Goal: Transaction & Acquisition: Obtain resource

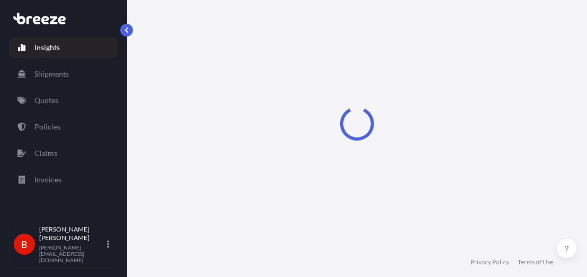
select select "2025"
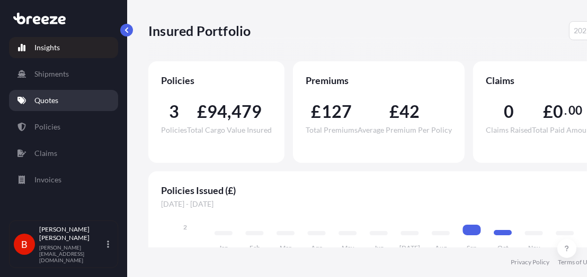
click at [61, 104] on link "Quotes" at bounding box center [63, 100] width 109 height 21
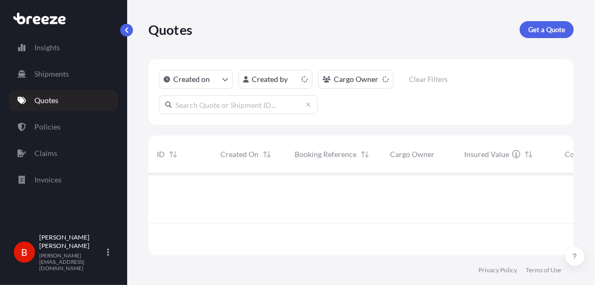
scroll to position [80, 417]
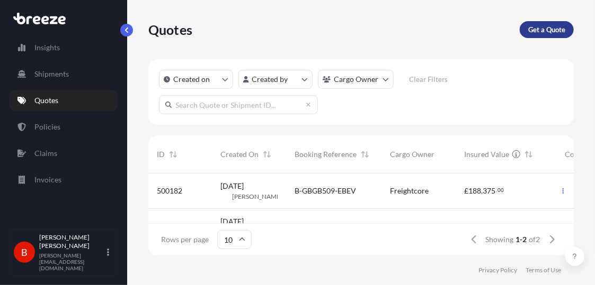
click at [566, 35] on link "Get a Quote" at bounding box center [546, 29] width 54 height 17
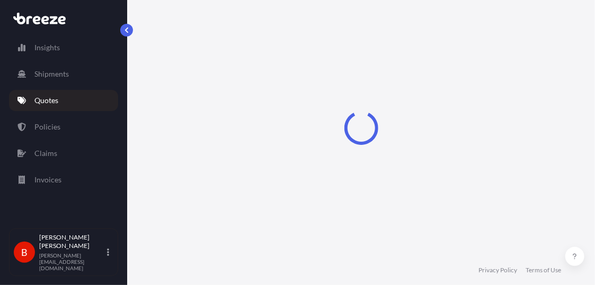
select select "Sea"
select select "1"
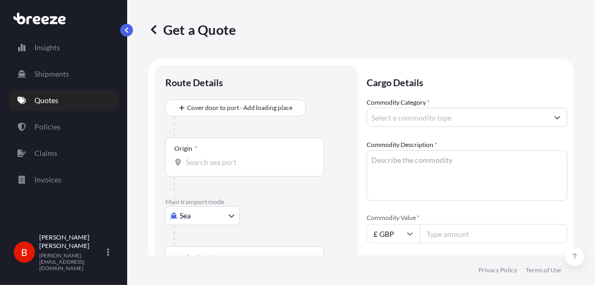
scroll to position [17, 0]
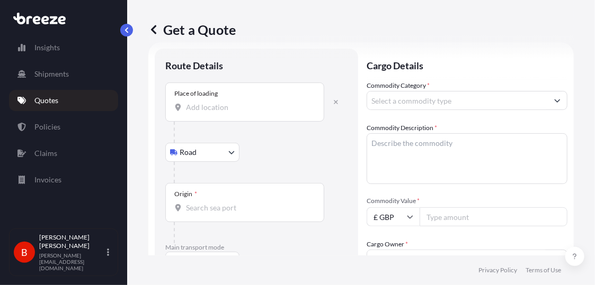
click at [237, 118] on div "Place of loading" at bounding box center [244, 102] width 159 height 39
click at [237, 113] on input "Place of loading" at bounding box center [248, 107] width 125 height 11
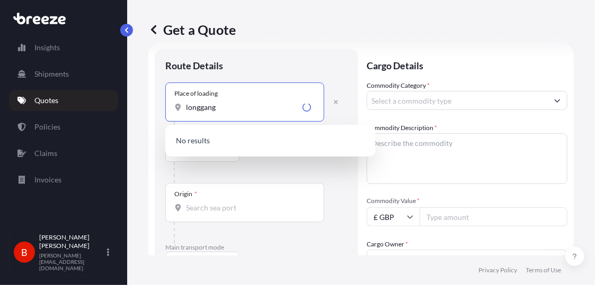
paste input "518100"
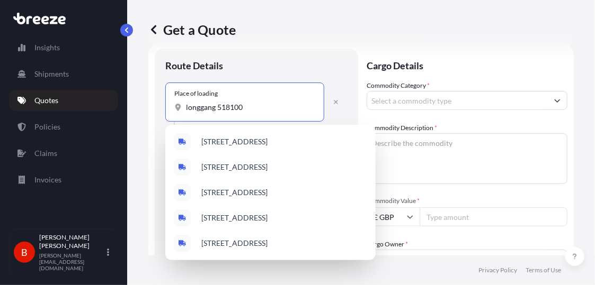
drag, startPoint x: 242, startPoint y: 109, endPoint x: 157, endPoint y: 100, distance: 85.2
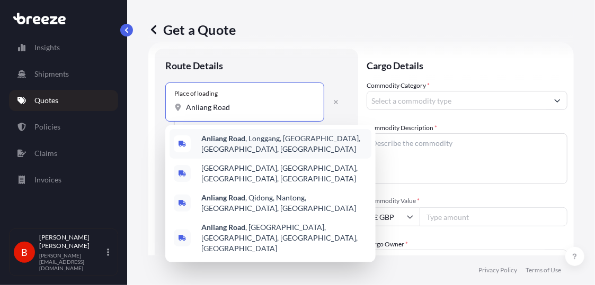
click at [218, 149] on span "[GEOGRAPHIC_DATA], [GEOGRAPHIC_DATA], [GEOGRAPHIC_DATA]" at bounding box center [284, 143] width 166 height 21
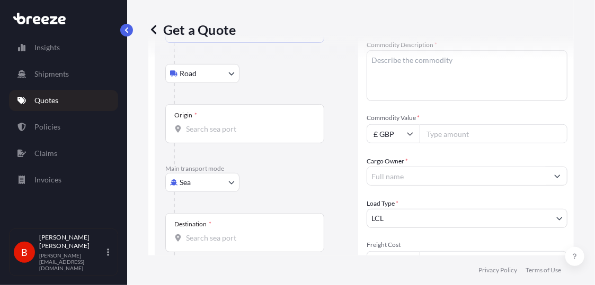
scroll to position [107, 0]
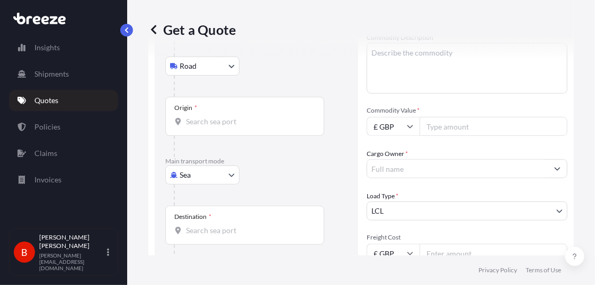
type input "[GEOGRAPHIC_DATA], [GEOGRAPHIC_DATA], [GEOGRAPHIC_DATA]"
click at [220, 122] on input "Origin *" at bounding box center [248, 121] width 125 height 11
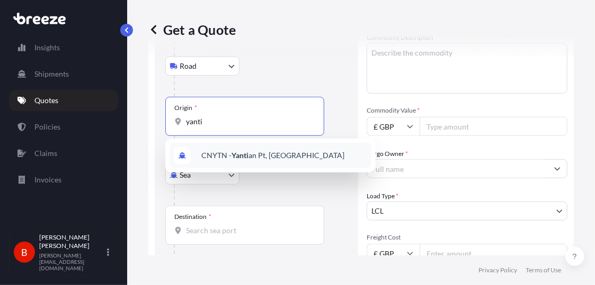
click at [221, 156] on span "CNYTN - Yanti an Pt, [GEOGRAPHIC_DATA]" at bounding box center [272, 155] width 143 height 11
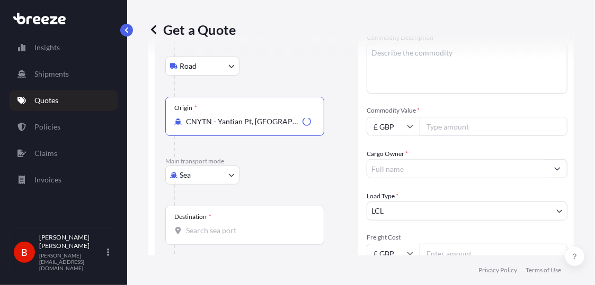
type input "CNYTN - Yantian Pt, [GEOGRAPHIC_DATA]"
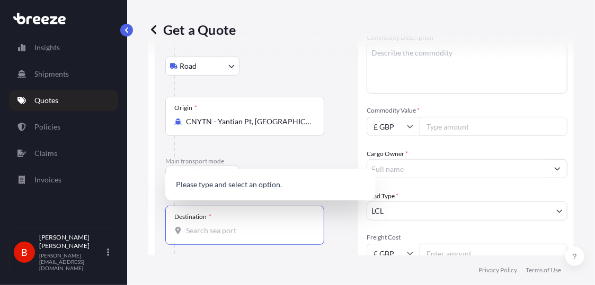
click at [234, 228] on input "Destination *" at bounding box center [248, 231] width 125 height 11
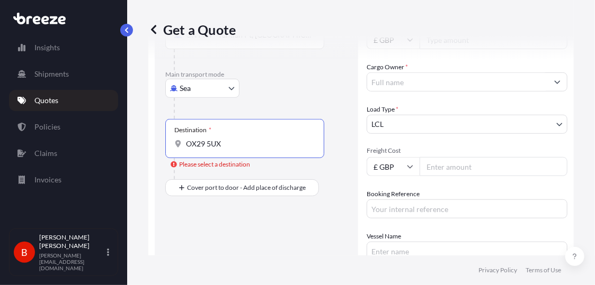
scroll to position [204, 0]
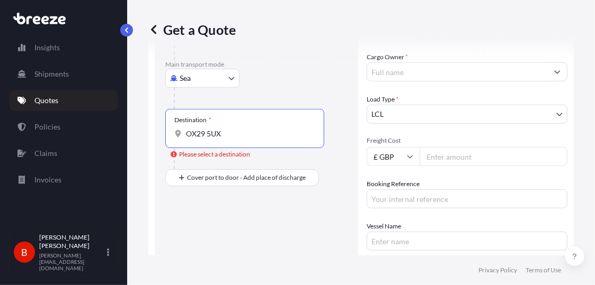
click at [262, 133] on input "OX29 5UX" at bounding box center [248, 134] width 125 height 11
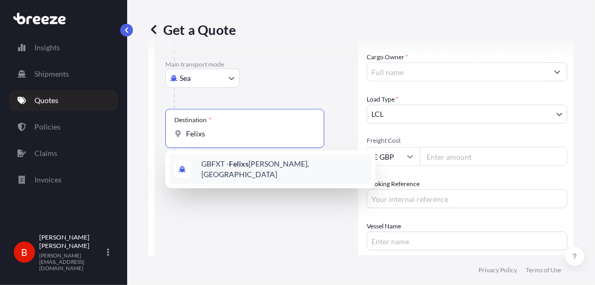
click at [239, 172] on span "GBFXT - Felixs [PERSON_NAME], [GEOGRAPHIC_DATA]" at bounding box center [284, 169] width 166 height 21
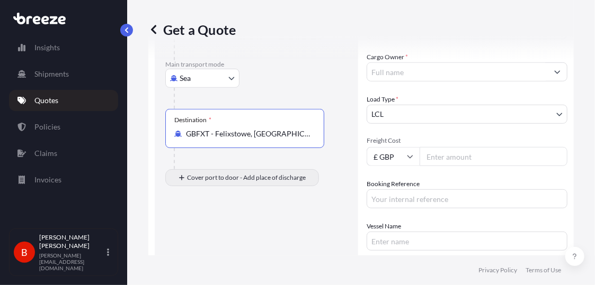
type input "GBFXT - Felixstowe, [GEOGRAPHIC_DATA]"
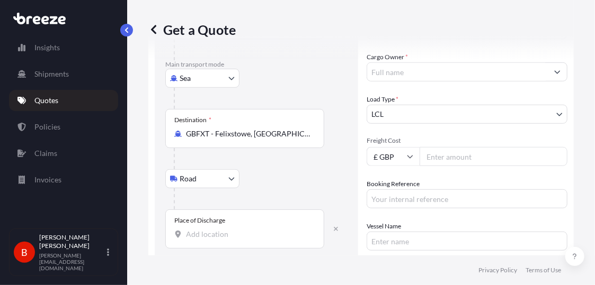
click at [201, 237] on input "Place of Discharge" at bounding box center [248, 234] width 125 height 11
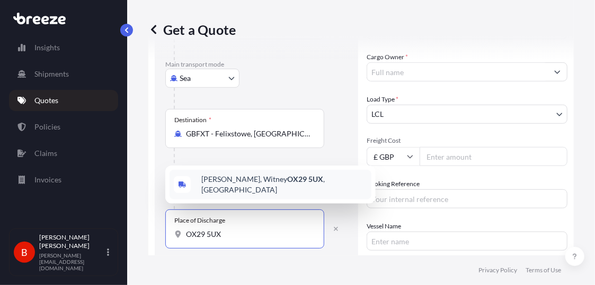
click at [206, 187] on span "[PERSON_NAME][STREET_ADDRESS]" at bounding box center [284, 184] width 166 height 21
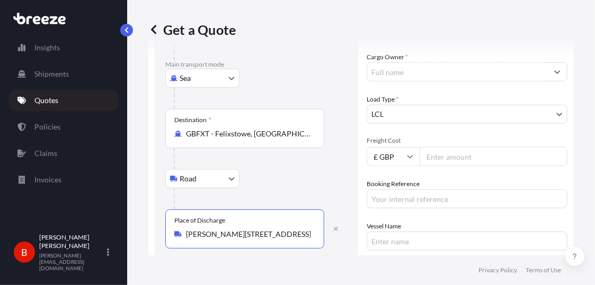
type input "[PERSON_NAME][STREET_ADDRESS]"
click at [486, 65] on input "Cargo Owner *" at bounding box center [457, 71] width 181 height 19
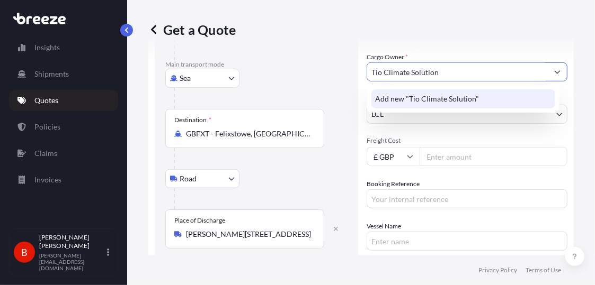
click at [478, 95] on div "Add new "Tio Climate Solution"" at bounding box center [463, 98] width 184 height 19
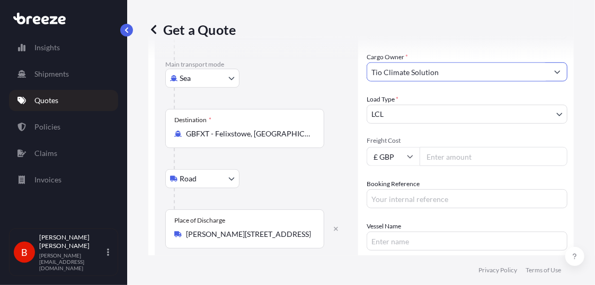
type input "Tio Climate Solution"
click at [501, 118] on body "4 options available. 1 option available. 0 options available. 1 option availabl…" at bounding box center [297, 142] width 595 height 285
click at [450, 156] on input "Freight Cost" at bounding box center [493, 156] width 148 height 19
paste input "1194.53"
type input "1194.53"
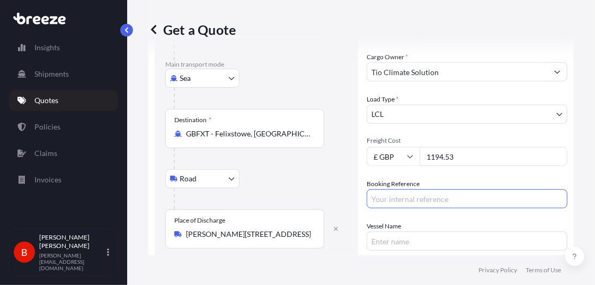
click at [461, 202] on input "Booking Reference" at bounding box center [466, 199] width 201 height 19
paste input "Q-CNGB510-N0F0"
click at [376, 198] on input "Q-CNGB510-N0F0" at bounding box center [466, 199] width 201 height 19
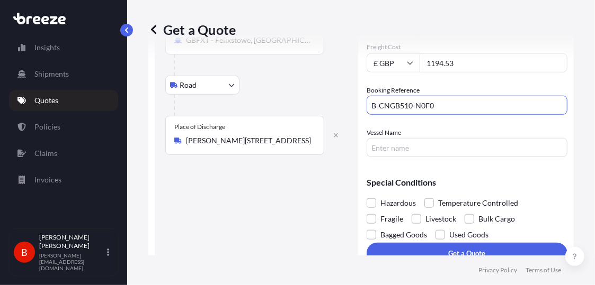
scroll to position [312, 0]
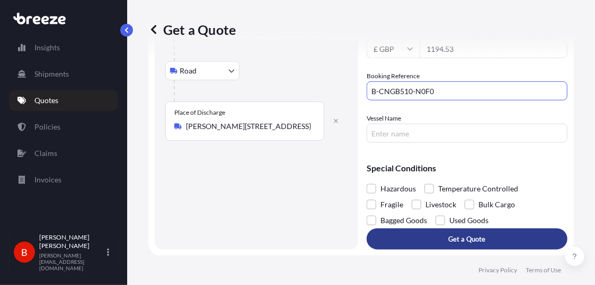
type input "B-CNGB510-N0F0"
click at [498, 238] on button "Get a Quote" at bounding box center [466, 239] width 201 height 21
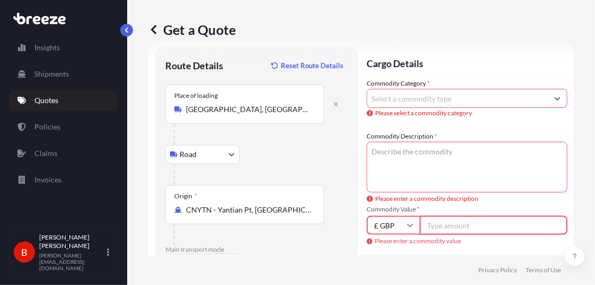
scroll to position [16, 0]
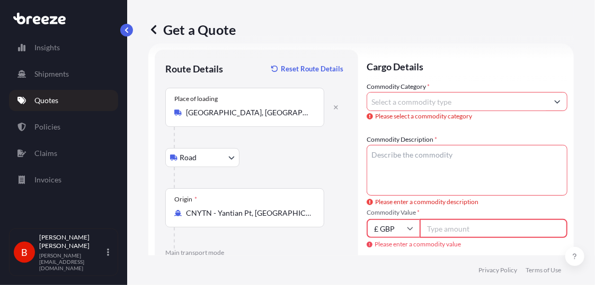
click at [478, 106] on input "Commodity Category *" at bounding box center [457, 101] width 181 height 19
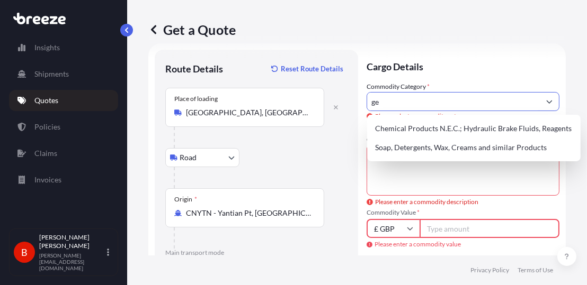
type input "g"
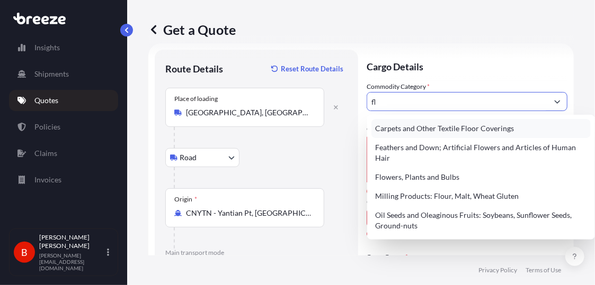
type input "f"
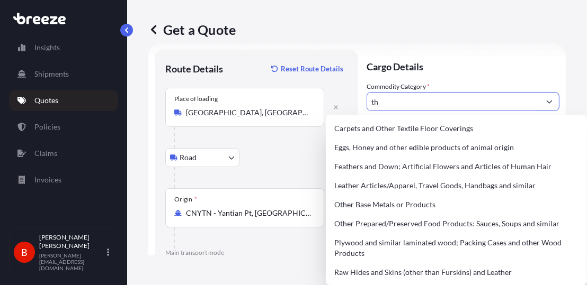
type input "t"
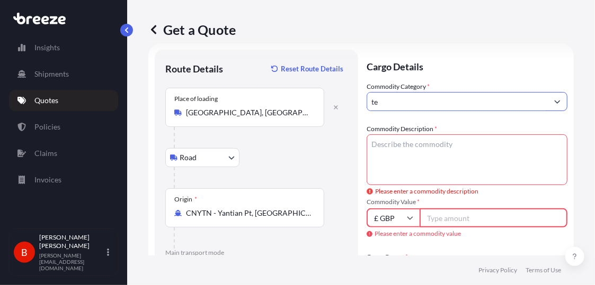
type input "t"
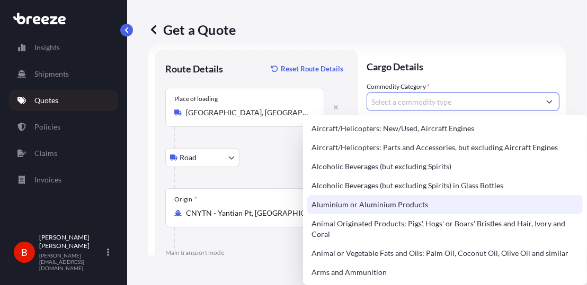
click at [361, 210] on div "Aluminium or Aluminium Products" at bounding box center [444, 204] width 275 height 19
type input "Aluminium or Aluminium Products"
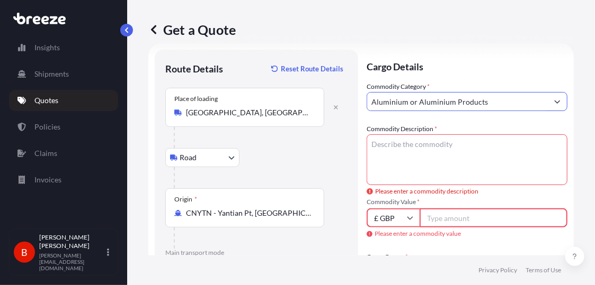
click at [421, 156] on textarea "Commodity Description *" at bounding box center [466, 159] width 201 height 51
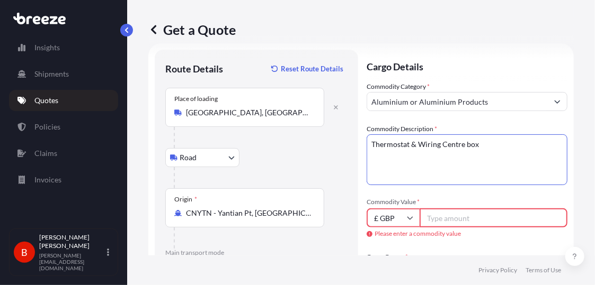
type textarea "Thermostat & Wiring Centre box"
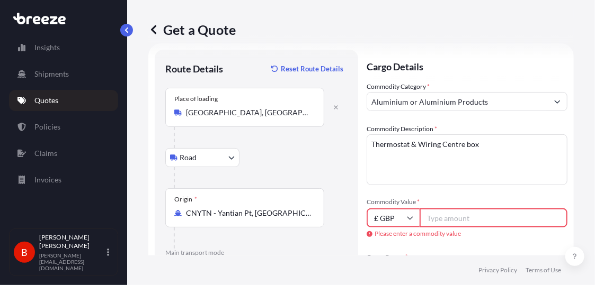
click at [525, 210] on input "Commodity Value *" at bounding box center [493, 218] width 148 height 19
paste input "-510"
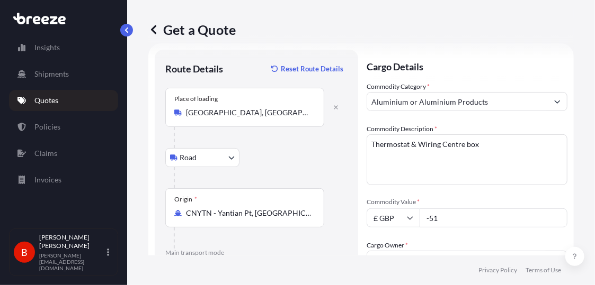
type input "-5"
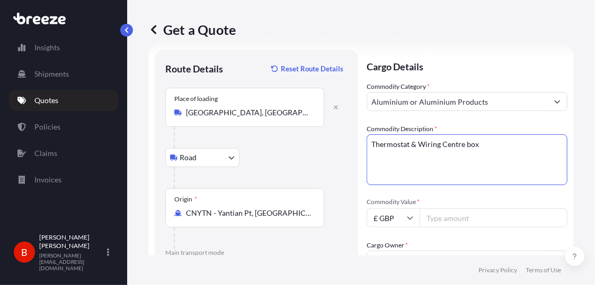
drag, startPoint x: 422, startPoint y: 177, endPoint x: 457, endPoint y: 227, distance: 60.8
click at [457, 227] on div "Commodity Category * Aluminium or Aluminium Products Commodity Description * Th…" at bounding box center [466, 261] width 201 height 358
click at [455, 222] on input "Commodity Value *" at bounding box center [493, 218] width 148 height 19
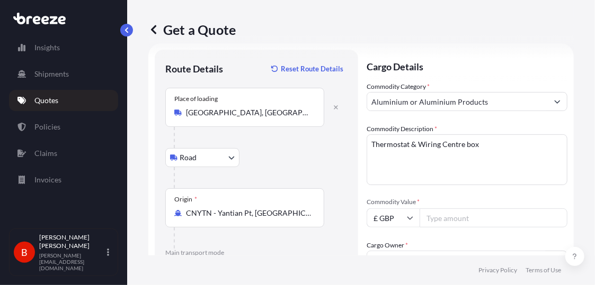
paste input "1194.53"
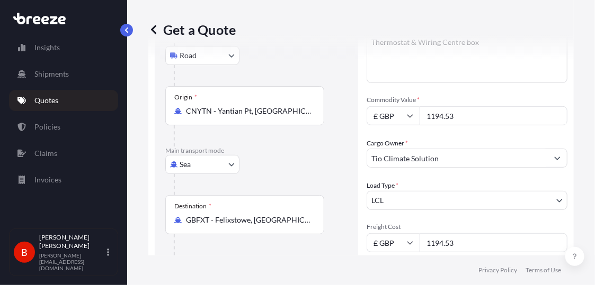
scroll to position [117, 0]
type input "1194.53"
click at [406, 119] on input "£ GBP" at bounding box center [392, 116] width 53 height 19
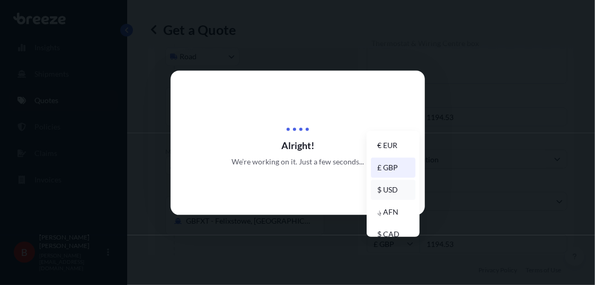
click at [384, 184] on div "$ USD" at bounding box center [393, 190] width 44 height 20
type input "$ USD"
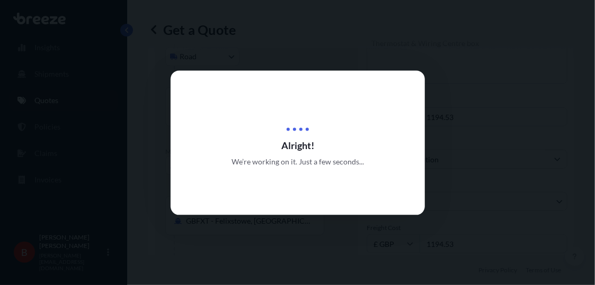
click at [490, 108] on div at bounding box center [297, 142] width 595 height 285
select select "Road"
select select "Sea"
select select "Road"
select select "1"
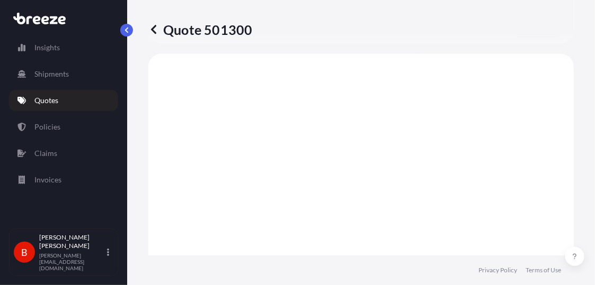
scroll to position [526, 0]
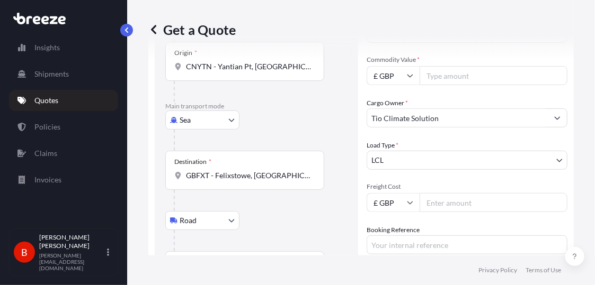
scroll to position [156, 0]
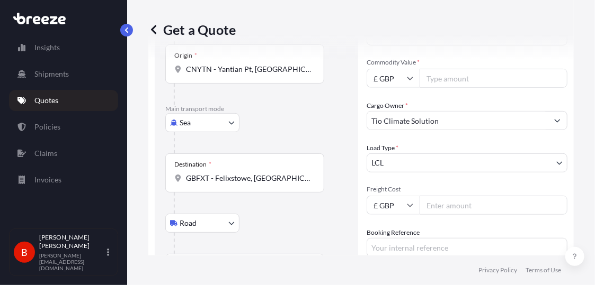
click at [470, 202] on input "Freight Cost" at bounding box center [493, 205] width 148 height 19
paste input "1194.53"
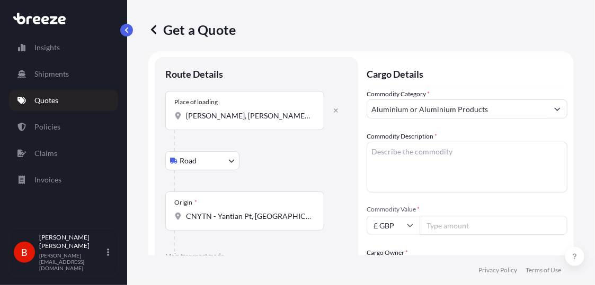
scroll to position [6, 0]
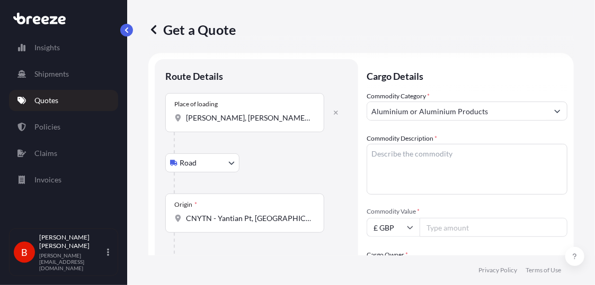
type input "1194.53"
click at [489, 174] on textarea "Thermostat & Wiring Centre box" at bounding box center [466, 169] width 201 height 51
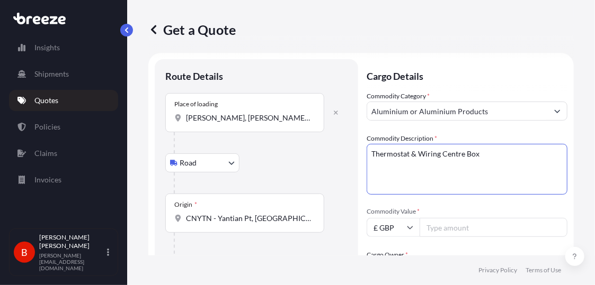
type textarea "Thermostat & Wiring Centre Box"
click at [388, 224] on input "£ GBP" at bounding box center [392, 227] width 53 height 19
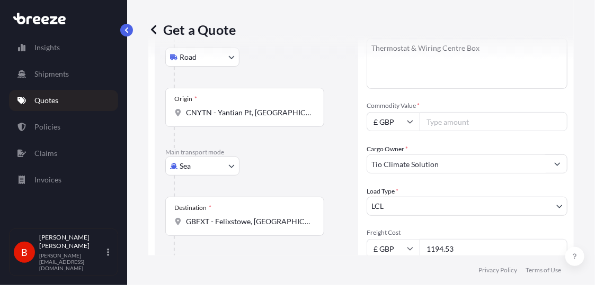
scroll to position [124, 0]
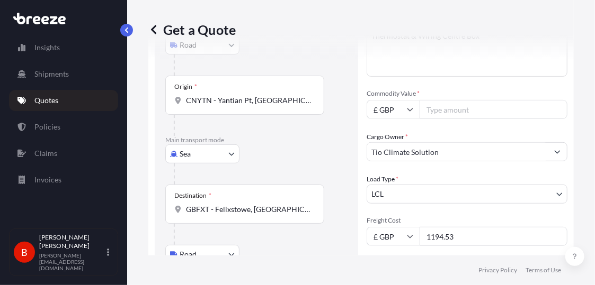
click at [409, 104] on input "£ GBP" at bounding box center [392, 109] width 53 height 19
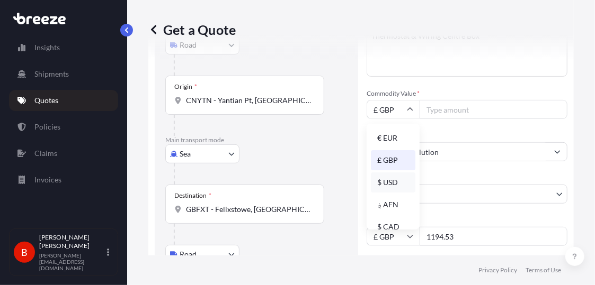
click at [393, 180] on div "$ USD" at bounding box center [393, 183] width 44 height 20
type input "$ USD"
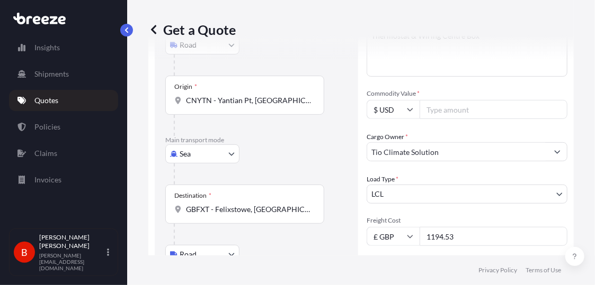
click at [453, 109] on input "Commodity Value *" at bounding box center [493, 109] width 148 height 19
paste input "45852.00"
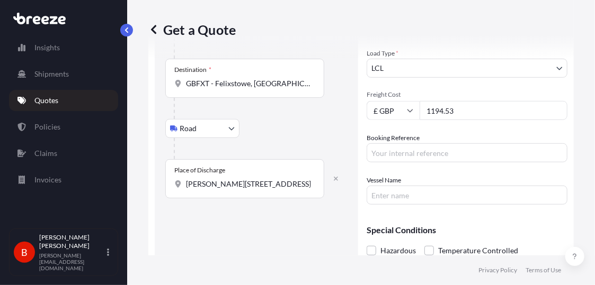
scroll to position [262, 0]
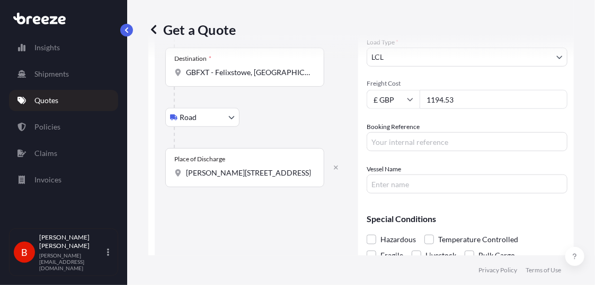
type input "45852.00"
click at [422, 147] on input "Booking Reference" at bounding box center [466, 141] width 201 height 19
paste input "Q-CNGB510-N0F0"
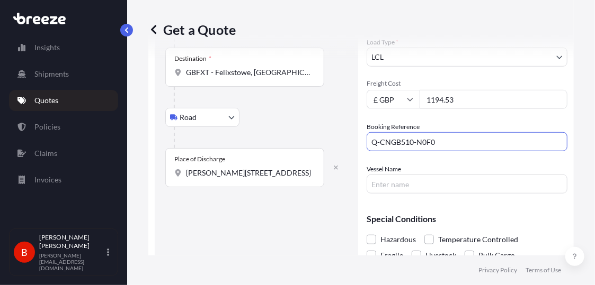
click at [375, 140] on input "Q-CNGB510-N0F0" at bounding box center [466, 141] width 201 height 19
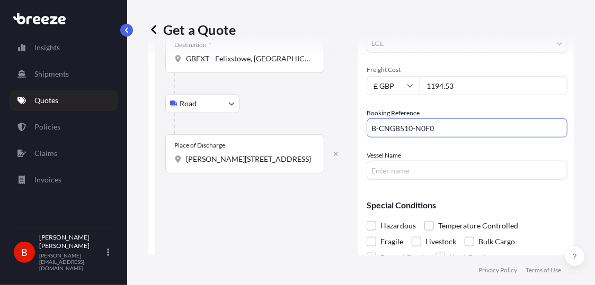
scroll to position [304, 0]
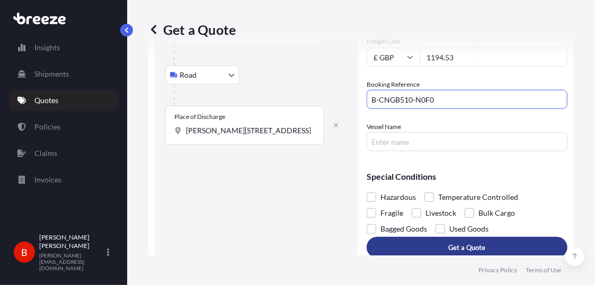
type input "B-CNGB510-N0F0"
click at [447, 253] on button "Get a Quote" at bounding box center [466, 247] width 201 height 21
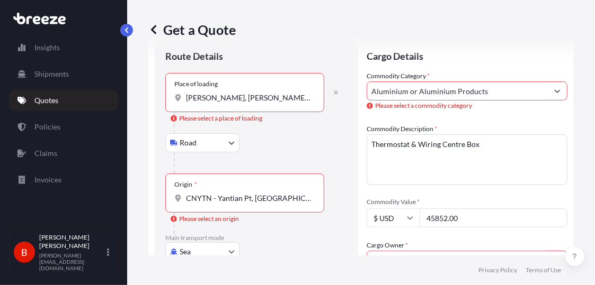
scroll to position [7, 0]
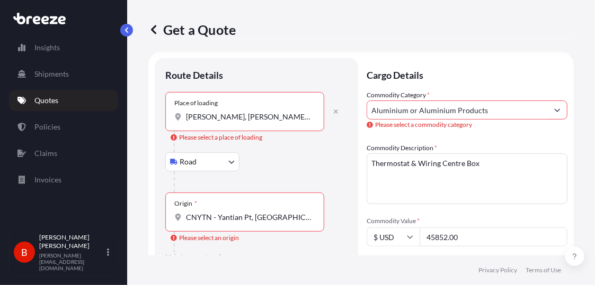
click at [247, 111] on div "Place of loading [PERSON_NAME], Long [PERSON_NAME], [PERSON_NAME], [PERSON_NAME…" at bounding box center [244, 111] width 159 height 39
click at [247, 112] on input "[PERSON_NAME], [PERSON_NAME], [PERSON_NAME], [PERSON_NAME], [GEOGRAPHIC_DATA], …" at bounding box center [248, 117] width 125 height 11
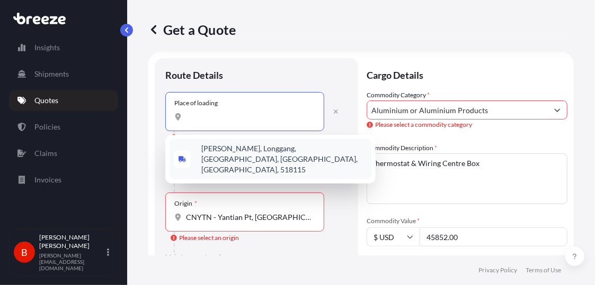
click at [255, 151] on span "[PERSON_NAME], Longgang, [GEOGRAPHIC_DATA], [GEOGRAPHIC_DATA], [GEOGRAPHIC_DATA…" at bounding box center [284, 159] width 166 height 32
type input "[PERSON_NAME], Longgang, [GEOGRAPHIC_DATA], [GEOGRAPHIC_DATA], [GEOGRAPHIC_DATA…"
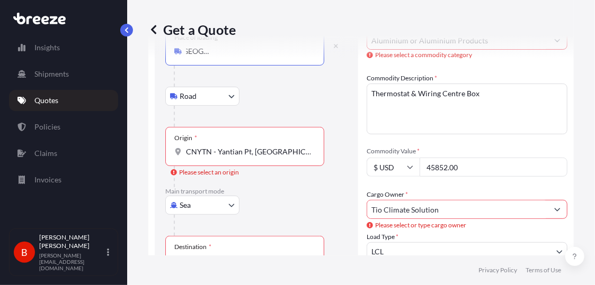
scroll to position [106, 0]
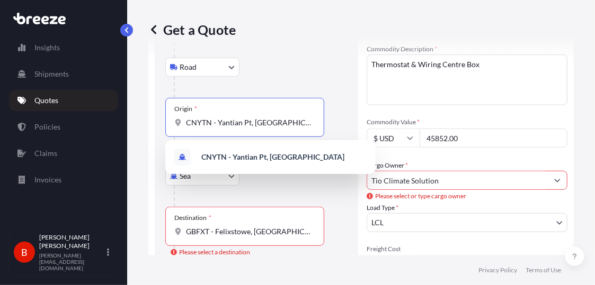
click at [245, 123] on input "CNYTN - Yantian Pt, [GEOGRAPHIC_DATA]" at bounding box center [248, 123] width 125 height 11
click at [244, 167] on div "CNYTN - Yantian Pt, [GEOGRAPHIC_DATA]" at bounding box center [270, 157] width 202 height 25
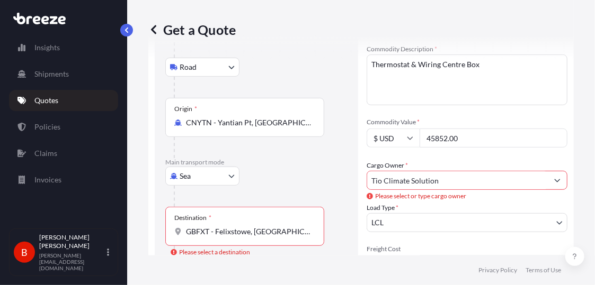
click at [245, 222] on div "Destination * GBFXT - [GEOGRAPHIC_DATA], [GEOGRAPHIC_DATA]" at bounding box center [244, 226] width 159 height 39
click at [245, 227] on input "GBFXT - Felixstowe, [GEOGRAPHIC_DATA]" at bounding box center [248, 232] width 125 height 11
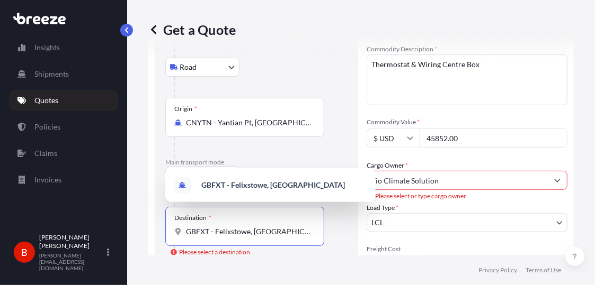
click at [241, 229] on input "GBFXT - Felixstowe, [GEOGRAPHIC_DATA]" at bounding box center [248, 232] width 125 height 11
click at [247, 188] on b "GBFXT - Felixstowe, [GEOGRAPHIC_DATA]" at bounding box center [272, 185] width 143 height 9
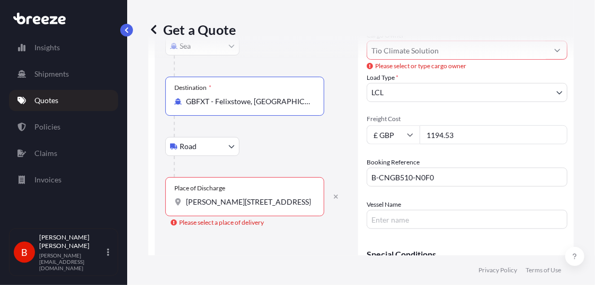
scroll to position [246, 0]
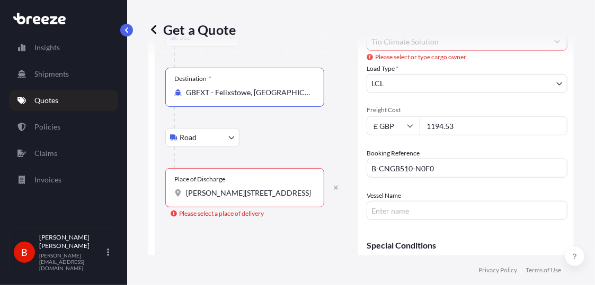
click at [238, 194] on input "[PERSON_NAME][STREET_ADDRESS]" at bounding box center [248, 193] width 125 height 11
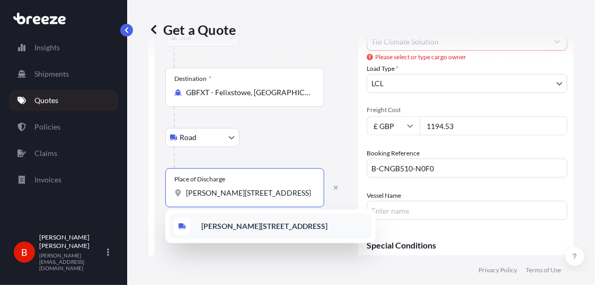
click at [249, 225] on b "[PERSON_NAME][STREET_ADDRESS]" at bounding box center [264, 226] width 126 height 9
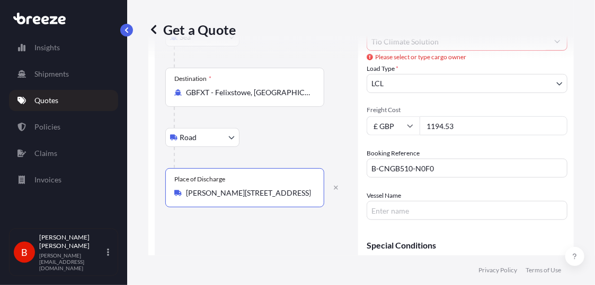
scroll to position [182, 0]
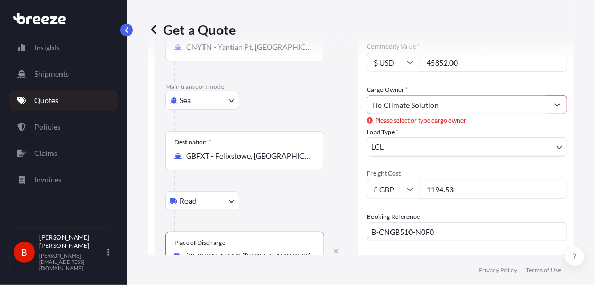
click at [501, 101] on input "Tio Climate Solution" at bounding box center [457, 104] width 181 height 19
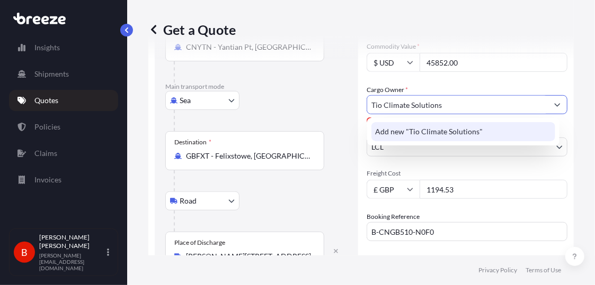
click at [472, 129] on span "Add new "Tio Climate Solutions"" at bounding box center [428, 132] width 107 height 11
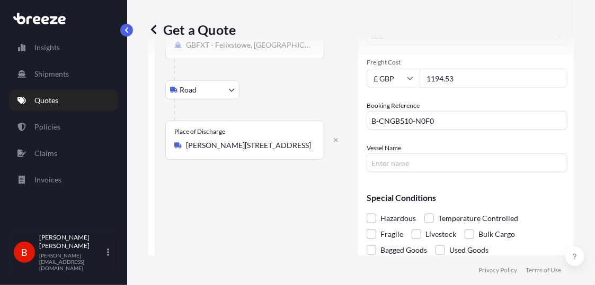
scroll to position [323, 0]
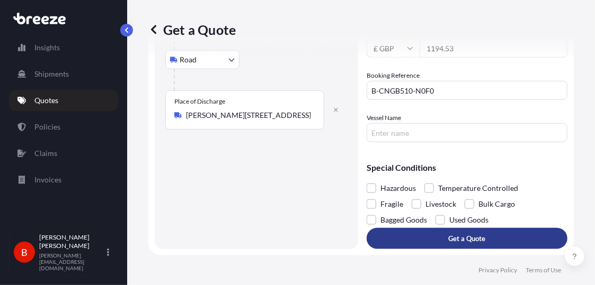
type input "Tio Climate Solutions"
click at [478, 242] on p "Get a Quote" at bounding box center [466, 238] width 37 height 11
click at [472, 242] on p "Get a Quote" at bounding box center [466, 238] width 37 height 11
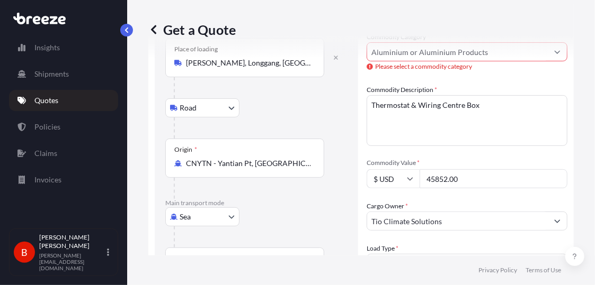
scroll to position [11, 0]
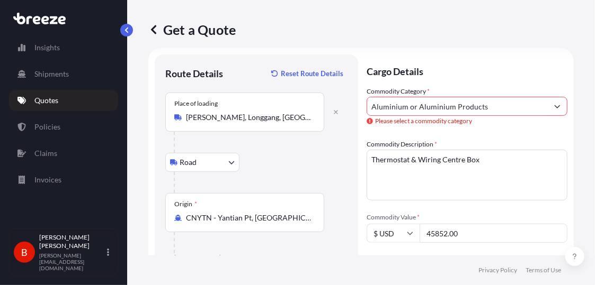
click at [486, 112] on input "Aluminium or Aluminium Products" at bounding box center [457, 106] width 181 height 19
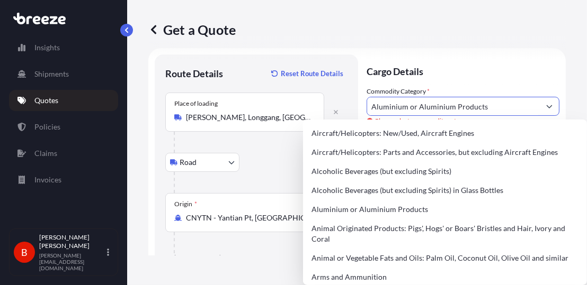
click at [486, 112] on input "Aluminium or Aluminium Products" at bounding box center [453, 106] width 173 height 19
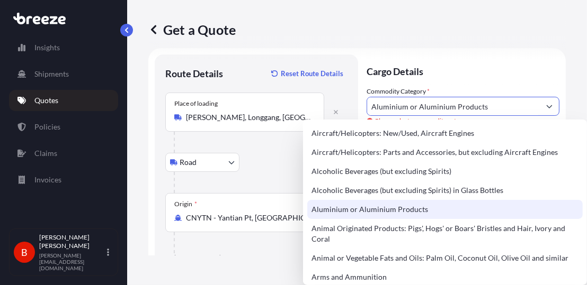
click at [435, 205] on div "Aluminium or Aluminium Products" at bounding box center [444, 209] width 275 height 19
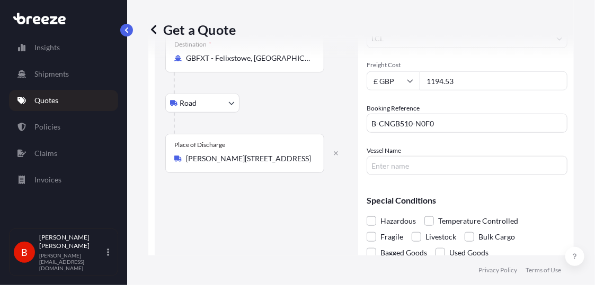
scroll to position [315, 0]
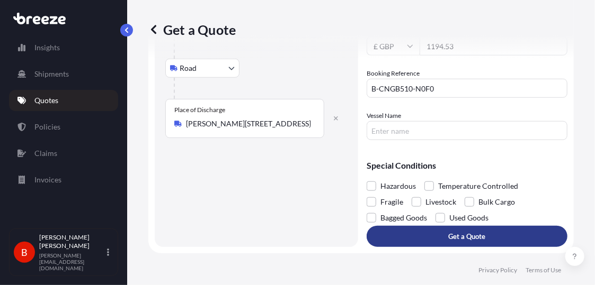
click at [461, 241] on p "Get a Quote" at bounding box center [466, 236] width 37 height 11
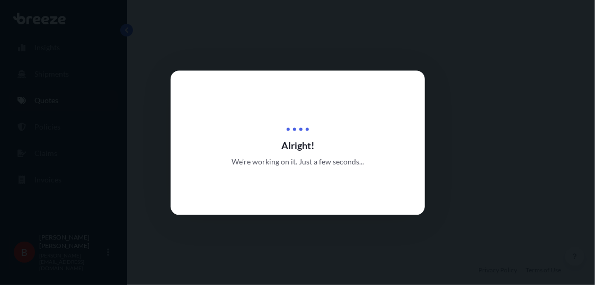
select select "Road"
select select "Sea"
select select "Road"
select select "1"
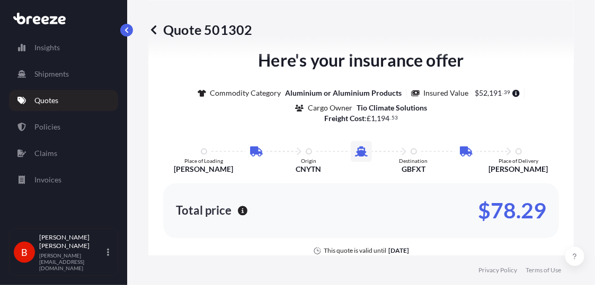
scroll to position [810, 0]
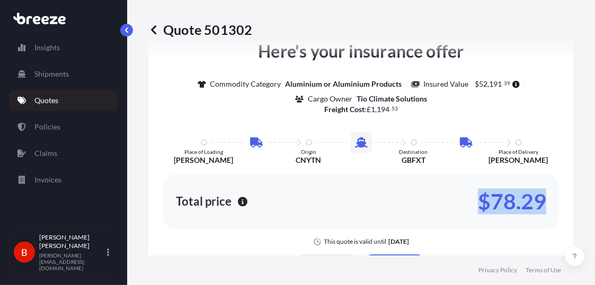
drag, startPoint x: 534, startPoint y: 194, endPoint x: 462, endPoint y: 183, distance: 72.9
click at [462, 183] on div "Total price $78.29" at bounding box center [360, 201] width 395 height 55
copy p "$78.29"
